Goal: Information Seeking & Learning: Learn about a topic

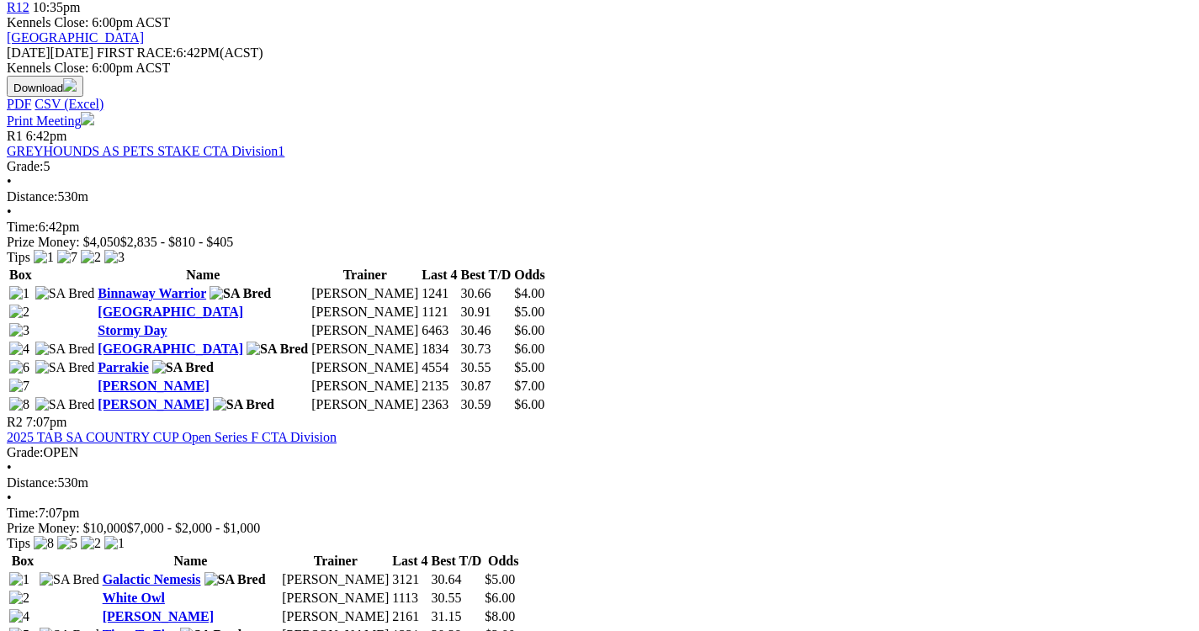
scroll to position [745, 0]
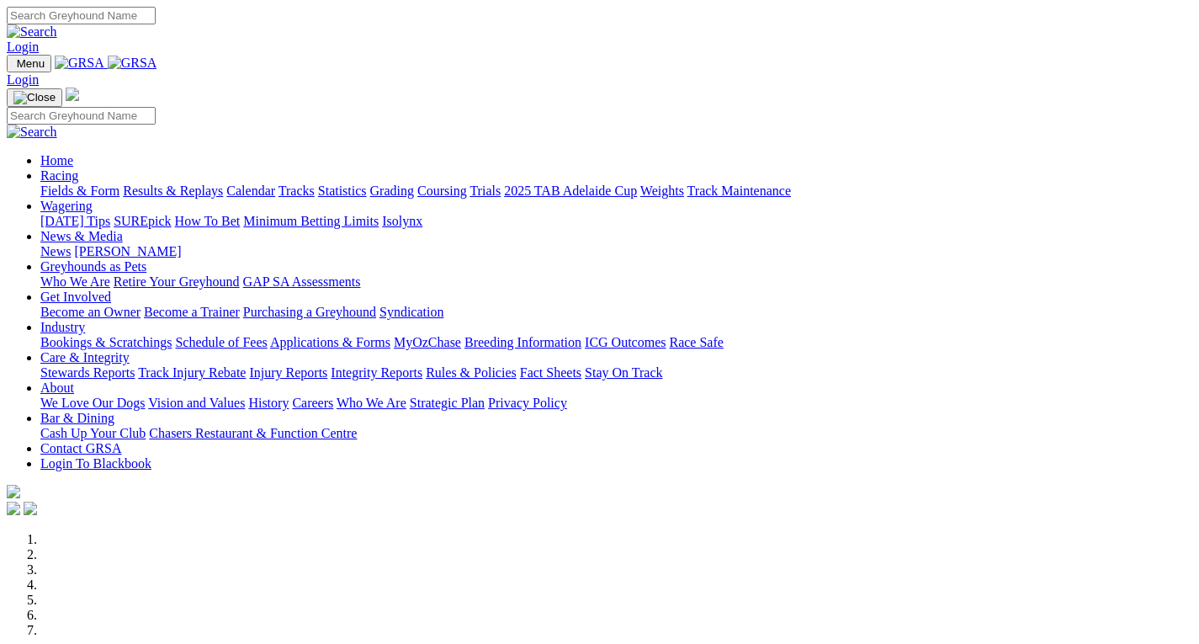
scroll to position [651, 0]
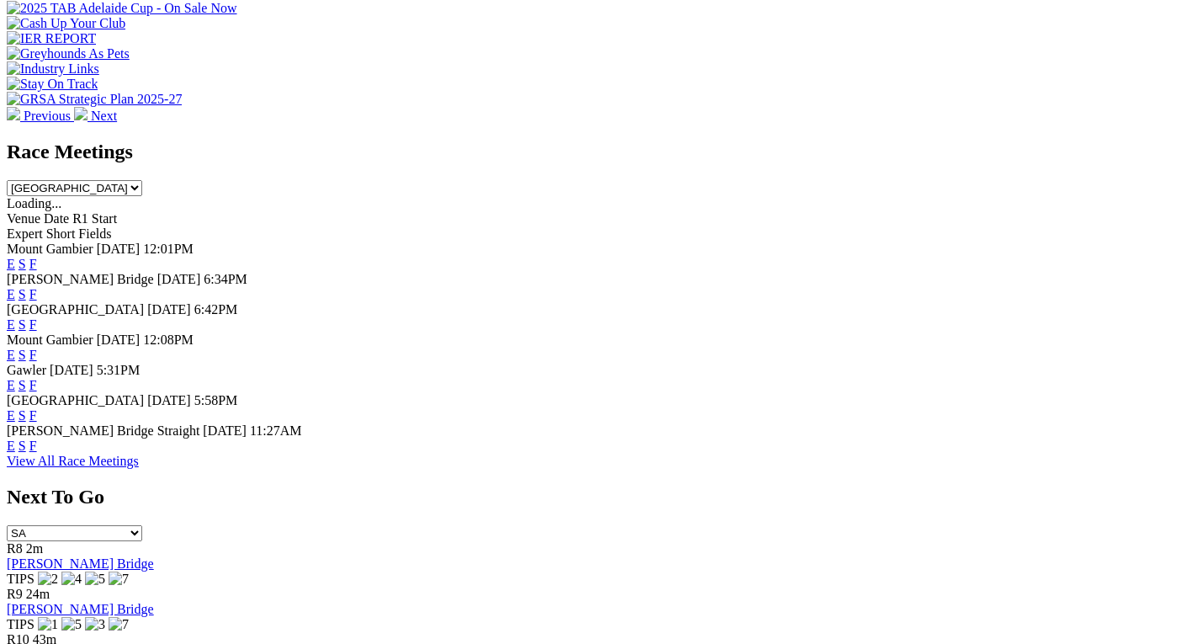
click at [37, 444] on link "F" at bounding box center [33, 445] width 8 height 14
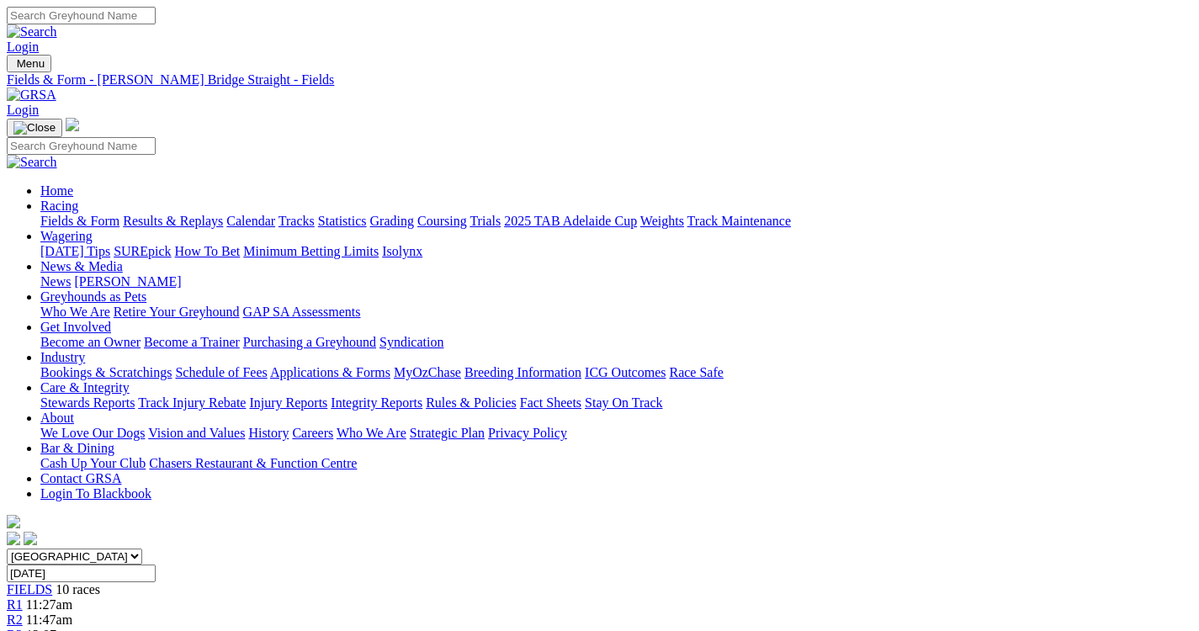
drag, startPoint x: 1198, startPoint y: 623, endPoint x: 1207, endPoint y: 621, distance: 8.6
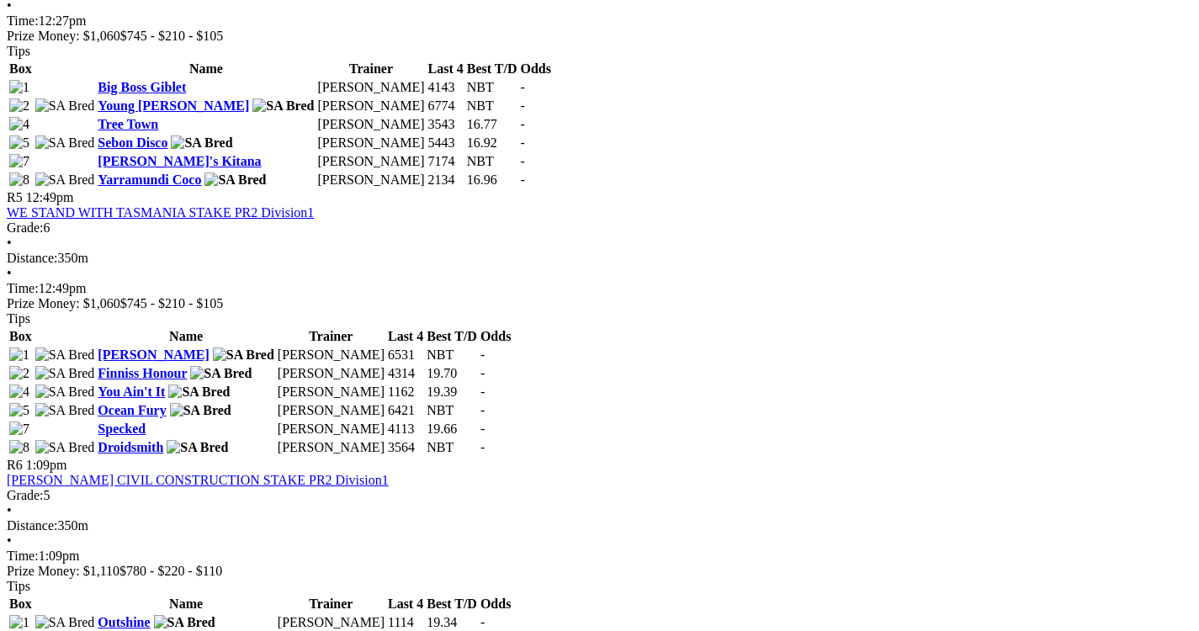
scroll to position [1717, 0]
